Goal: Check status

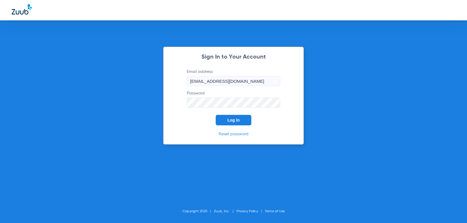
click at [245, 125] on button "Log In" at bounding box center [234, 120] width 36 height 10
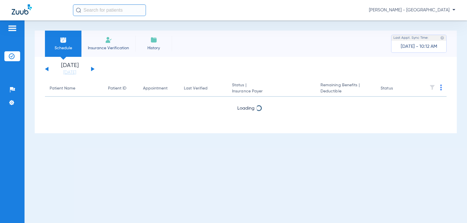
click at [91, 68] on button at bounding box center [92, 69] width 3 height 4
